Goal: Task Accomplishment & Management: Use online tool/utility

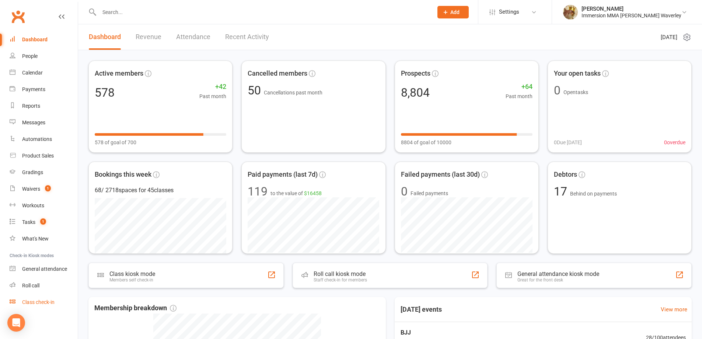
click at [58, 303] on link "Class check-in" at bounding box center [44, 302] width 68 height 17
